Goal: Task Accomplishment & Management: Manage account settings

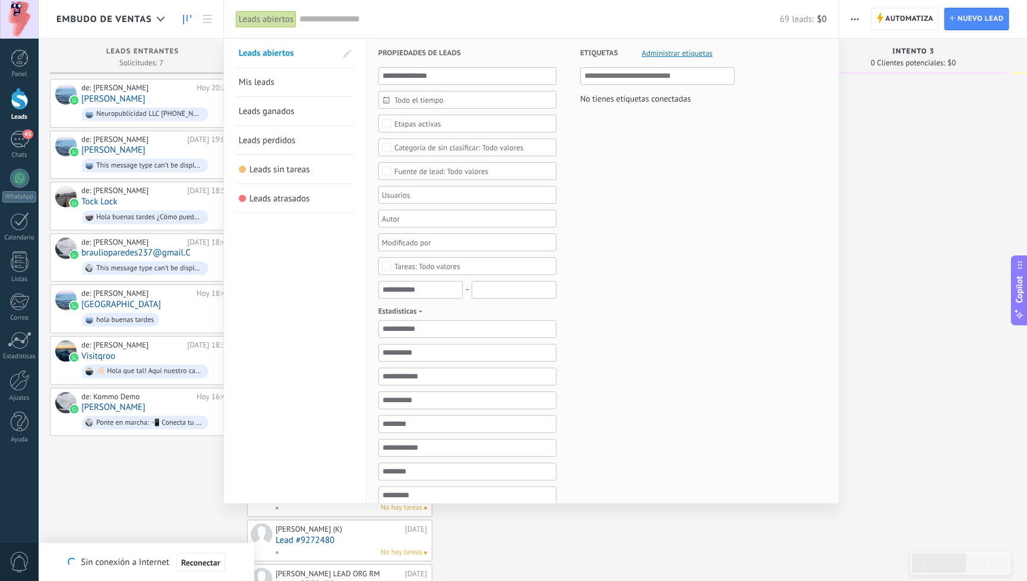
click at [159, 18] on div at bounding box center [513, 290] width 1027 height 581
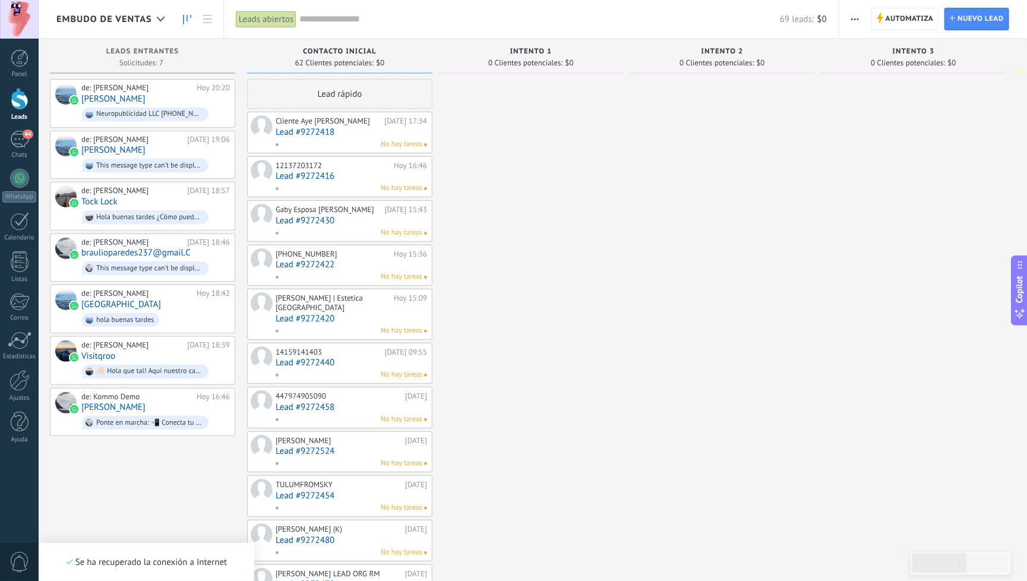
click at [159, 18] on icon at bounding box center [161, 19] width 8 height 5
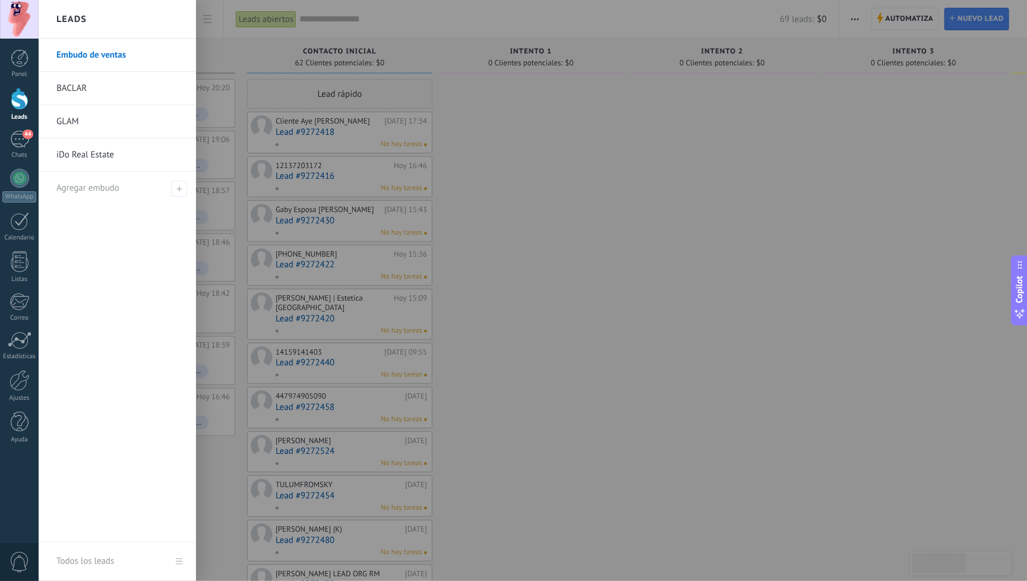
click at [94, 83] on link "BACLAR" at bounding box center [120, 88] width 128 height 33
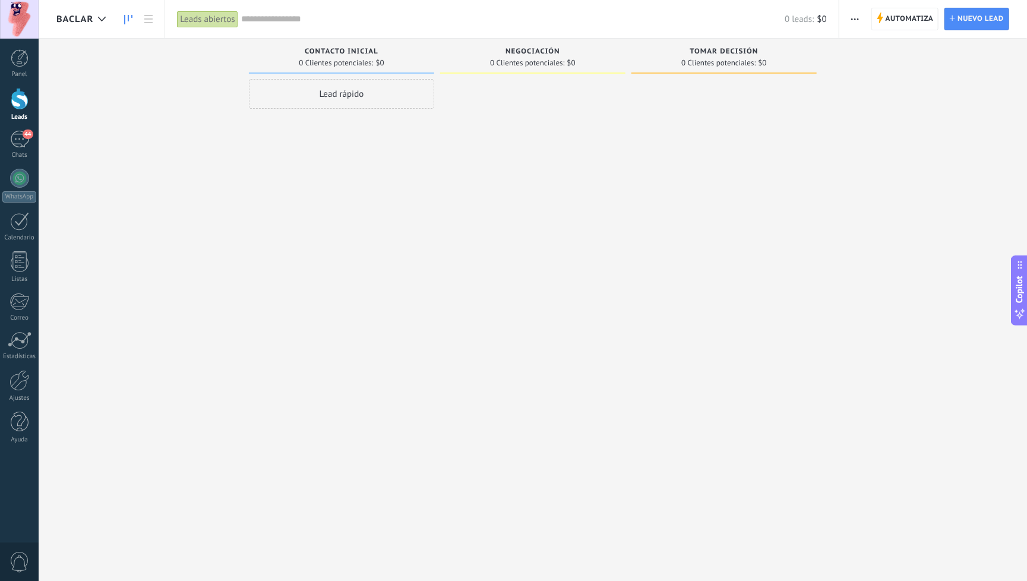
click at [355, 96] on div "Lead rápido" at bounding box center [341, 94] width 185 height 30
click at [423, 255] on use "button" at bounding box center [424, 253] width 8 height 8
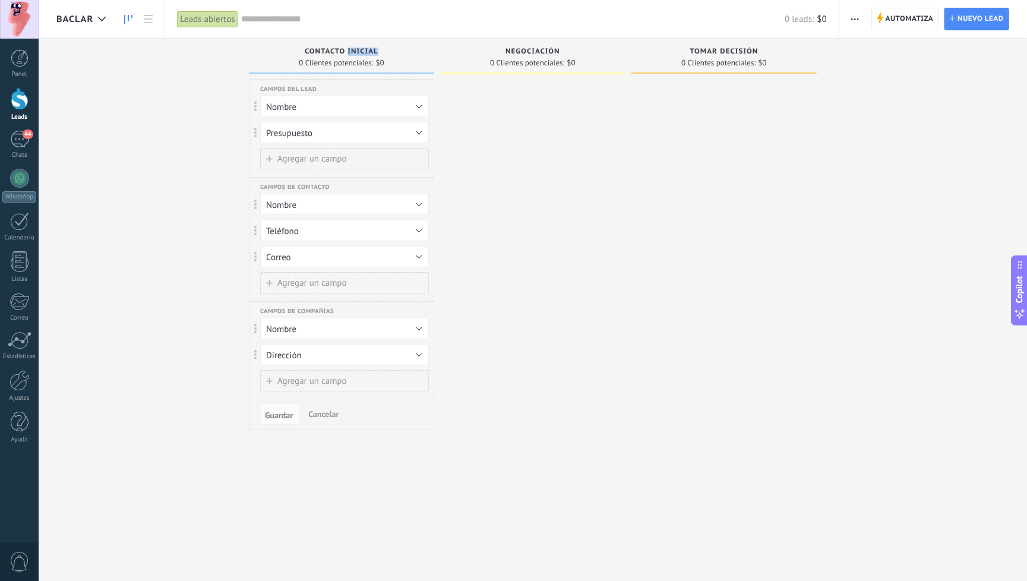
click at [344, 106] on button "Nombre" at bounding box center [344, 106] width 169 height 21
click at [287, 128] on span "Etiquetas" at bounding box center [339, 126] width 172 height 11
click at [339, 105] on button "Etiquetas" at bounding box center [344, 106] width 169 height 21
click at [295, 101] on span "Nombre" at bounding box center [339, 106] width 172 height 11
